Goal: Navigation & Orientation: Understand site structure

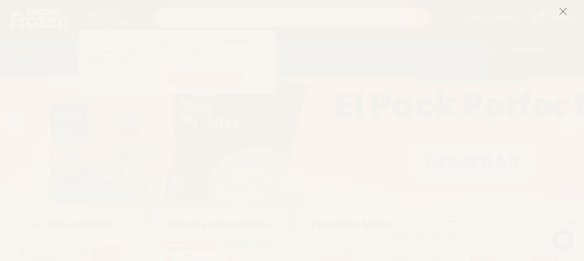
scroll to position [74, 0]
click at [566, 8] on icon at bounding box center [563, 11] width 9 height 9
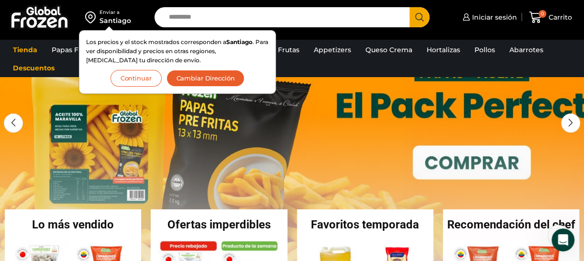
click at [209, 83] on button "Cambiar Dirección" at bounding box center [205, 78] width 78 height 17
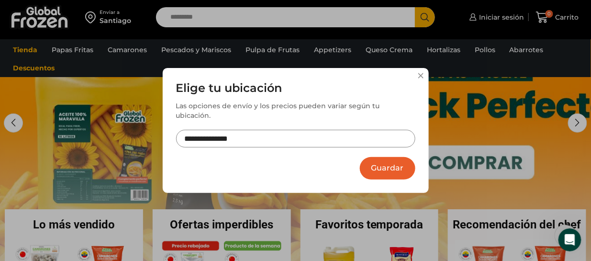
click at [227, 131] on input "**********" at bounding box center [295, 139] width 239 height 18
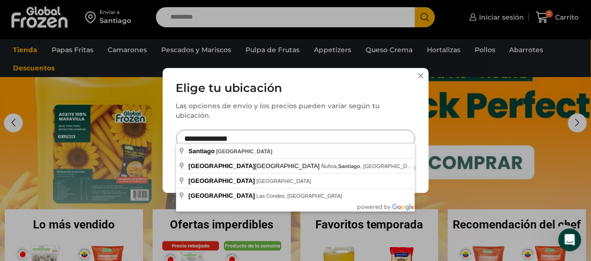
click at [254, 139] on input "**********" at bounding box center [295, 139] width 239 height 18
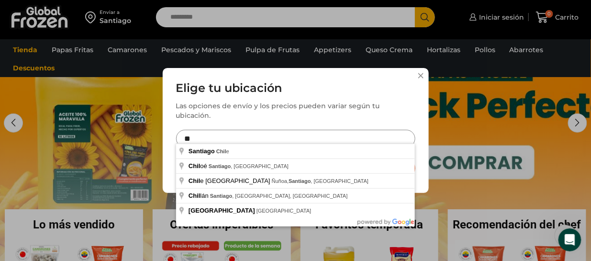
type input "*"
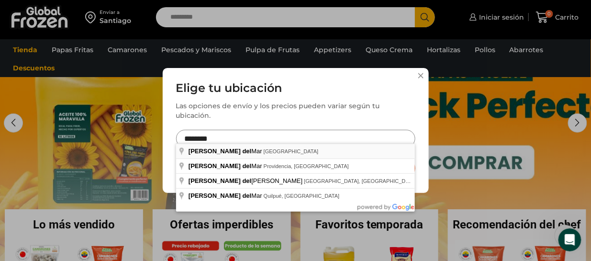
type input "**********"
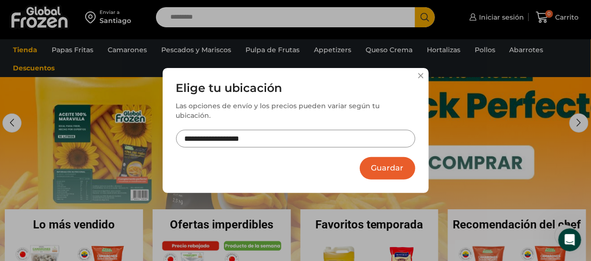
click at [374, 158] on button "Guardar" at bounding box center [387, 168] width 55 height 22
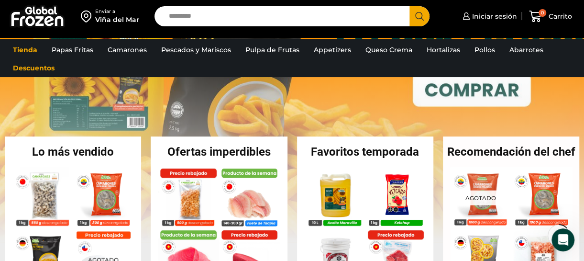
scroll to position [152, 0]
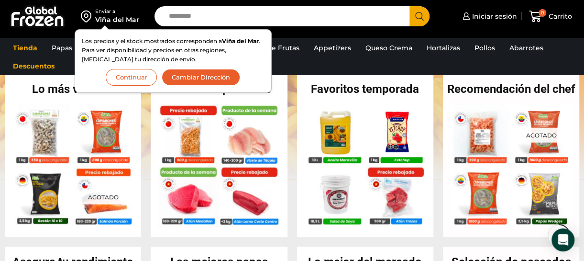
scroll to position [207, 0]
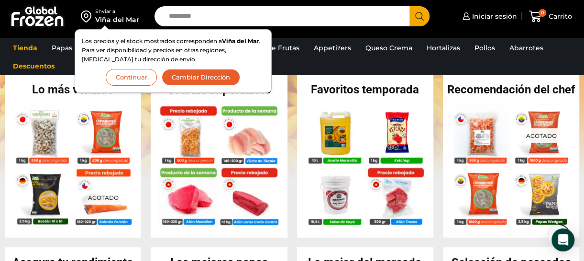
click at [146, 79] on button "Continuar" at bounding box center [131, 77] width 51 height 17
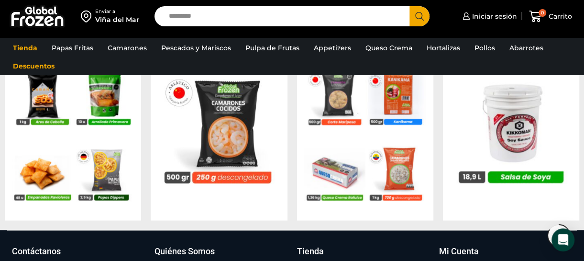
scroll to position [890, 0]
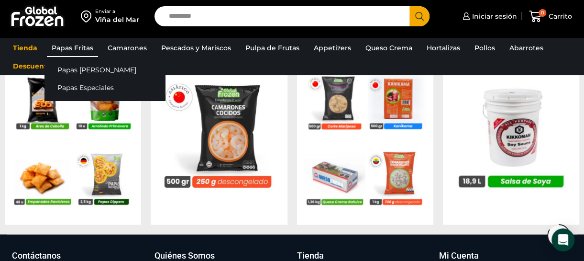
click at [72, 47] on link "Papas Fritas" at bounding box center [72, 48] width 51 height 18
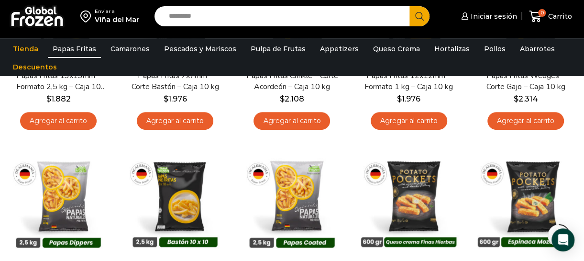
scroll to position [143, 0]
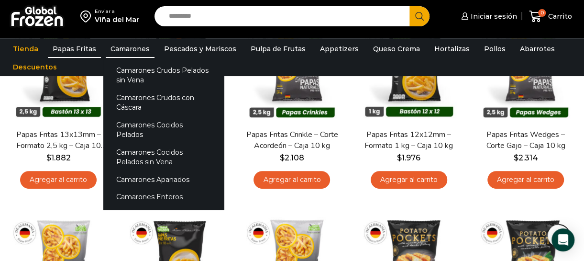
click at [130, 46] on link "Camarones" at bounding box center [130, 49] width 49 height 18
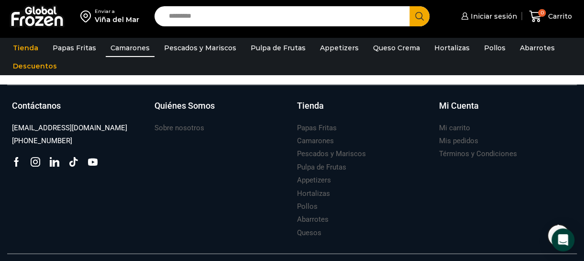
scroll to position [961, 0]
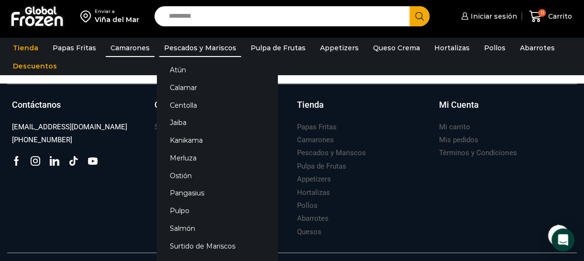
click at [218, 53] on link "Pescados y Mariscos" at bounding box center [200, 48] width 82 height 18
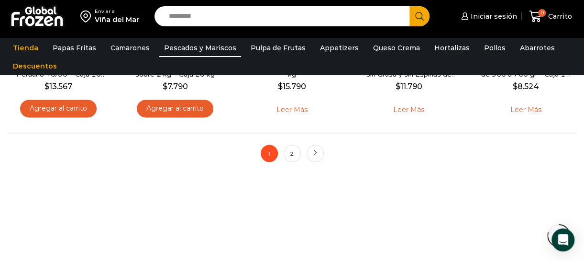
scroll to position [787, 0]
click at [295, 154] on link "2" at bounding box center [292, 152] width 17 height 17
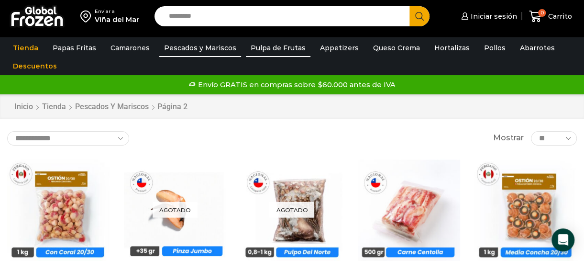
click at [271, 49] on link "Pulpa de Frutas" at bounding box center [278, 48] width 65 height 18
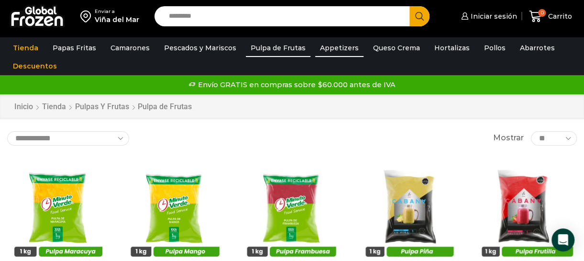
click at [325, 50] on link "Appetizers" at bounding box center [339, 48] width 48 height 18
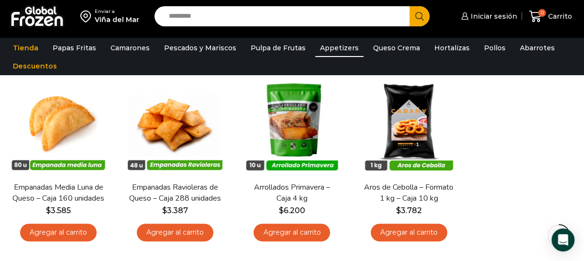
scroll to position [94, 0]
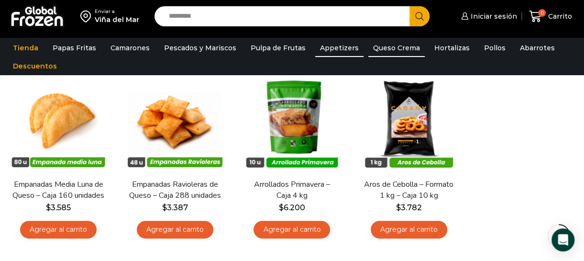
click at [368, 46] on link "Queso Crema" at bounding box center [396, 48] width 56 height 18
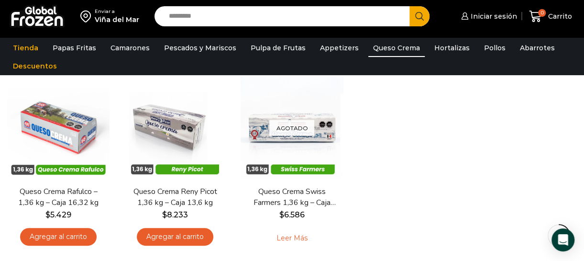
scroll to position [88, 0]
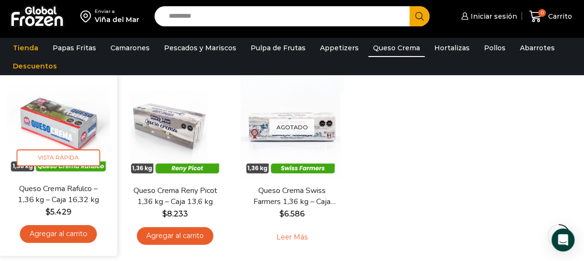
click at [82, 205] on link "Queso Crema Rafulco – 1,36 kg – Caja 16,32 kg" at bounding box center [58, 194] width 93 height 22
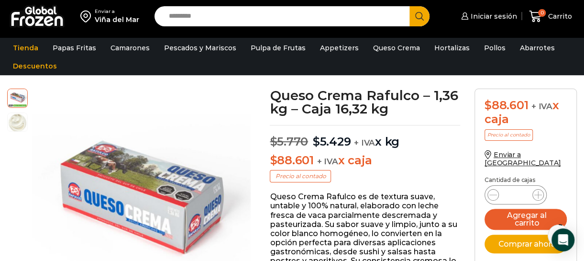
scroll to position [45, 0]
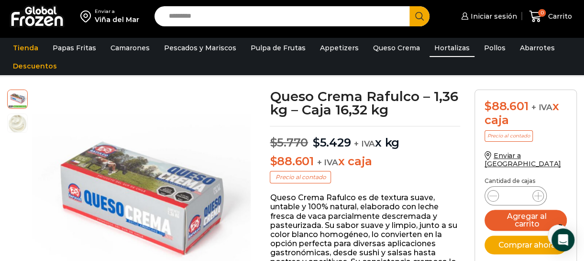
click at [436, 50] on link "Hortalizas" at bounding box center [451, 48] width 45 height 18
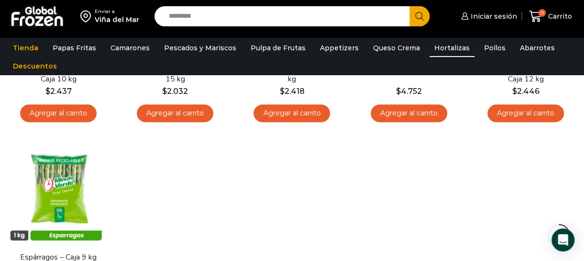
scroll to position [397, 0]
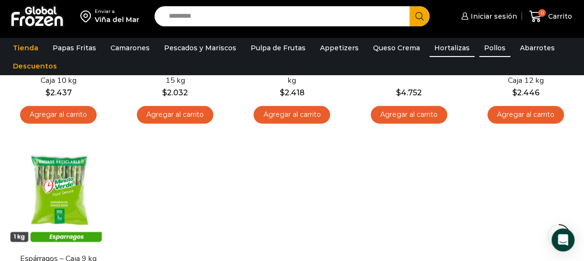
click at [485, 46] on link "Pollos" at bounding box center [494, 48] width 31 height 18
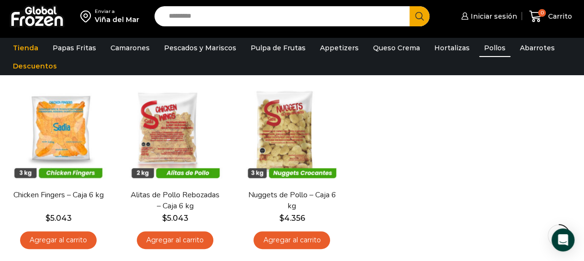
scroll to position [84, 0]
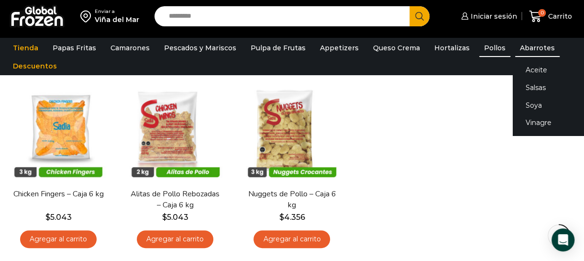
click at [530, 41] on link "Abarrotes" at bounding box center [537, 48] width 44 height 18
